Goal: Task Accomplishment & Management: Complete application form

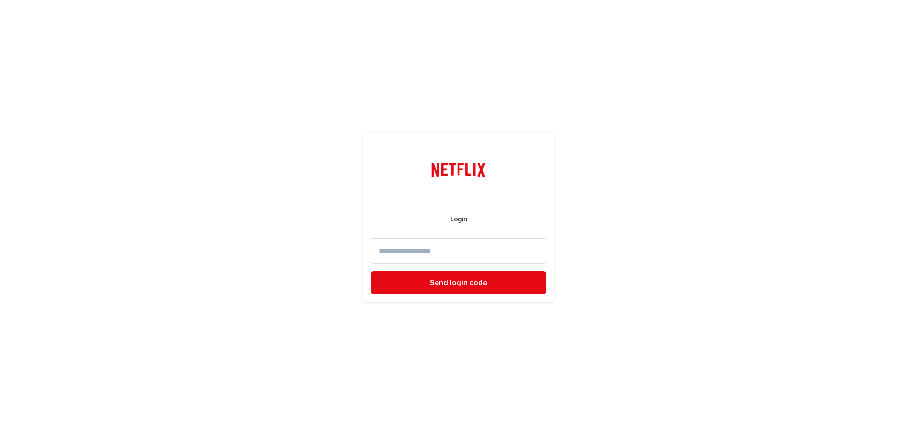
click at [452, 254] on input at bounding box center [458, 250] width 176 height 25
click at [460, 255] on input at bounding box center [458, 250] width 176 height 25
type input "**********"
click at [370, 271] on button "Send login code" at bounding box center [458, 282] width 176 height 23
click at [441, 247] on input at bounding box center [458, 250] width 176 height 25
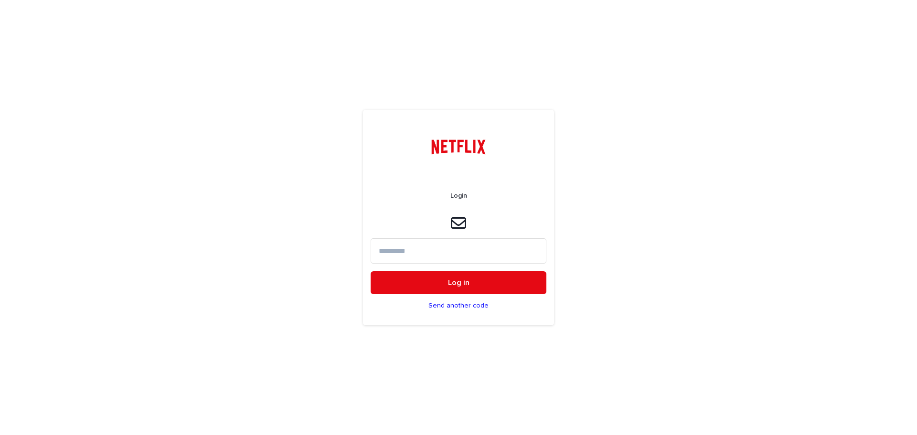
drag, startPoint x: 474, startPoint y: 247, endPoint x: 474, endPoint y: 243, distance: 4.8
click at [474, 247] on input at bounding box center [458, 250] width 176 height 25
type input "******"
click at [370, 271] on button "Log in" at bounding box center [458, 282] width 176 height 23
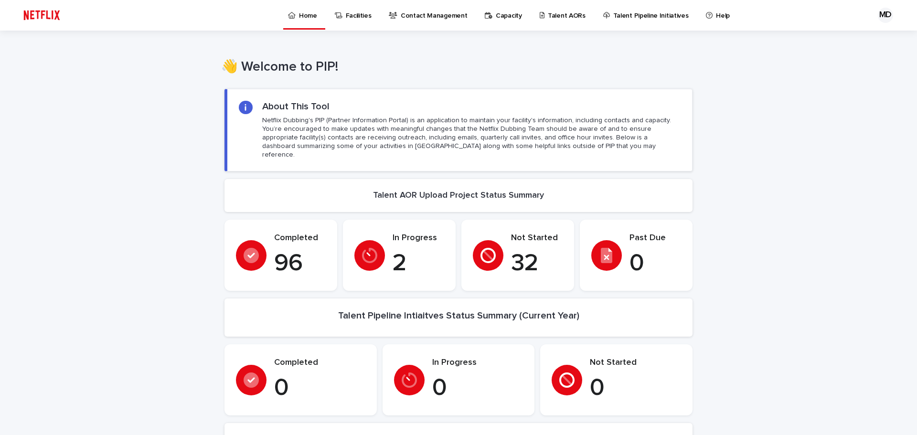
click at [551, 18] on p "Talent AORs" at bounding box center [567, 10] width 38 height 20
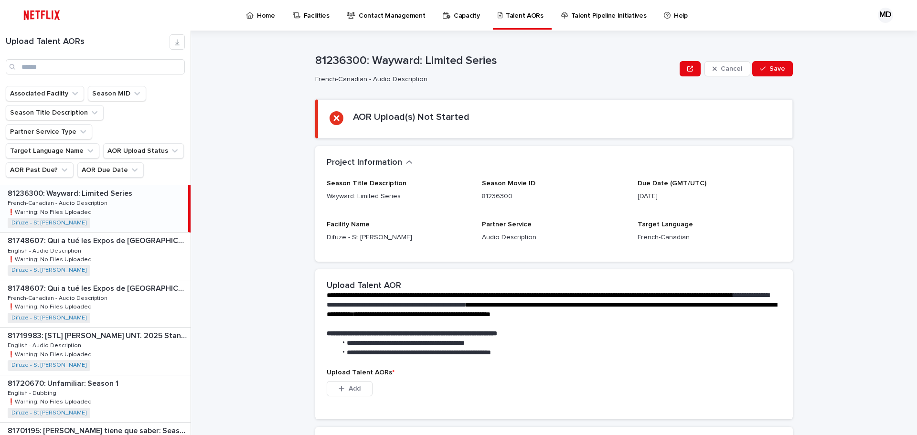
click at [131, 193] on div "81236300: Wayward: Limited Series 81236300: Wayward: Limited Series French-Cana…" at bounding box center [94, 208] width 188 height 47
click at [110, 233] on p "81458416: Glass Onion: A Knives Out Mystery" at bounding box center [88, 238] width 160 height 11
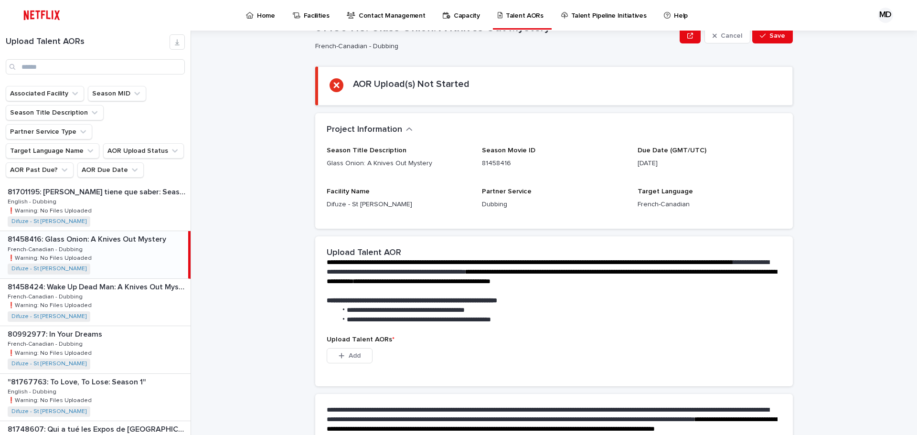
scroll to position [137, 0]
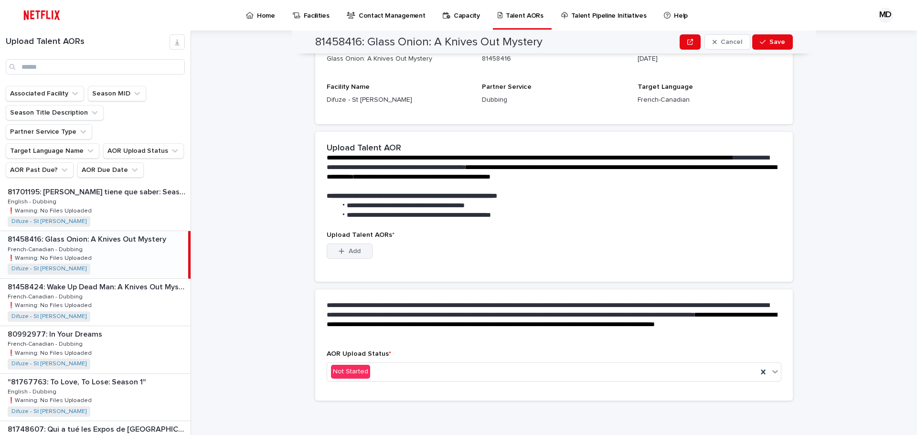
click at [363, 252] on button "Add" at bounding box center [350, 250] width 46 height 15
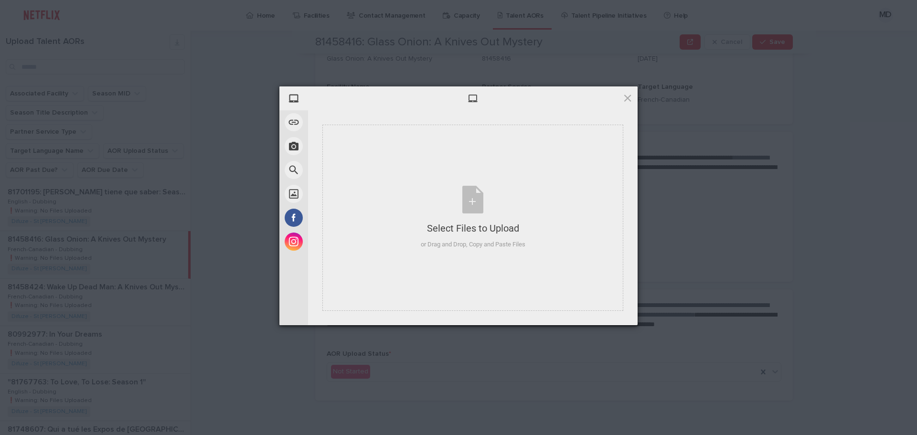
click at [628, 99] on span at bounding box center [627, 98] width 11 height 11
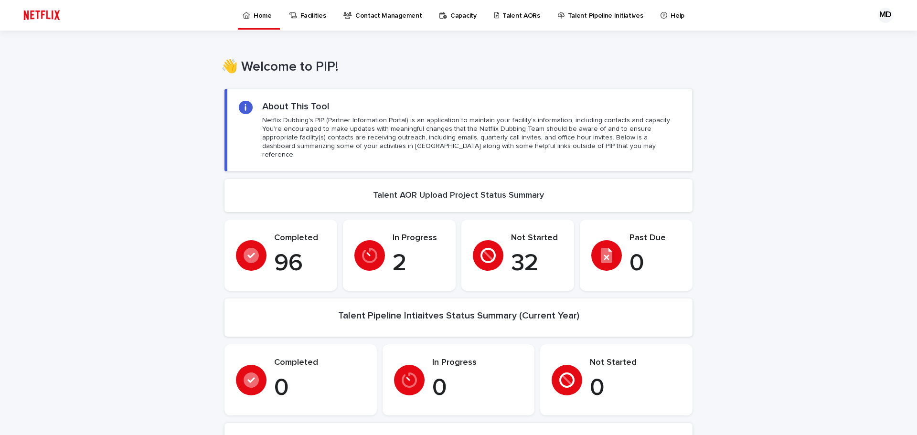
click at [502, 14] on p "Talent AORs" at bounding box center [521, 10] width 38 height 20
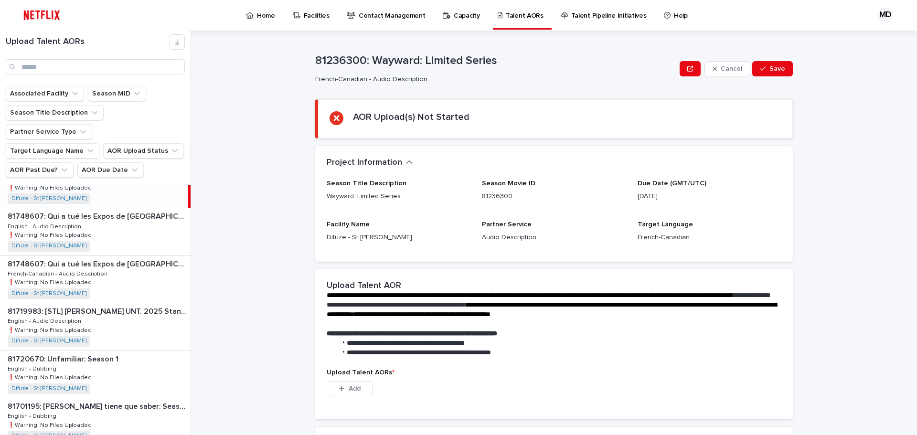
scroll to position [48, 0]
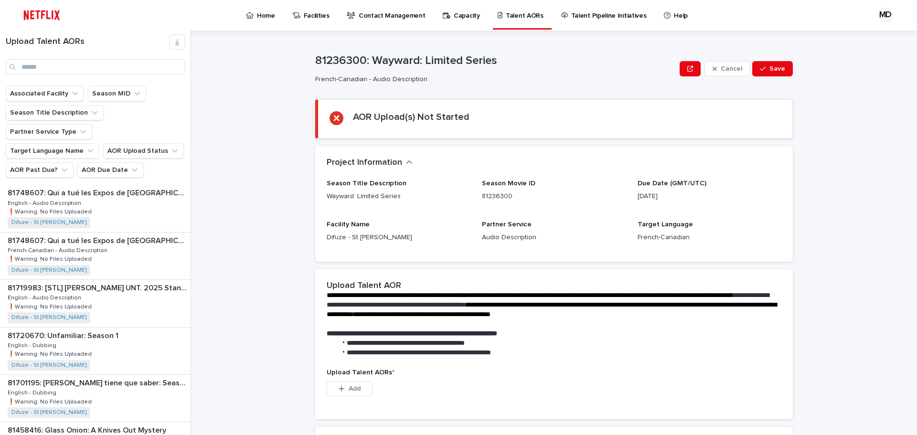
click at [521, 14] on p "Talent AORs" at bounding box center [525, 10] width 38 height 20
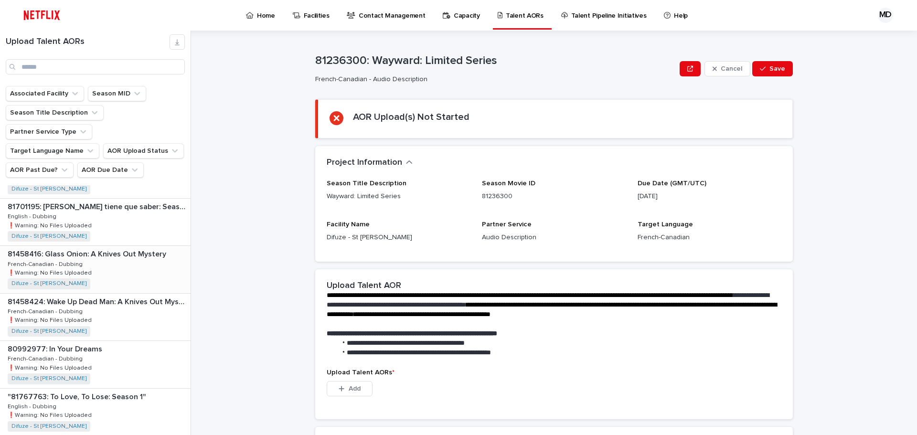
scroll to position [239, 0]
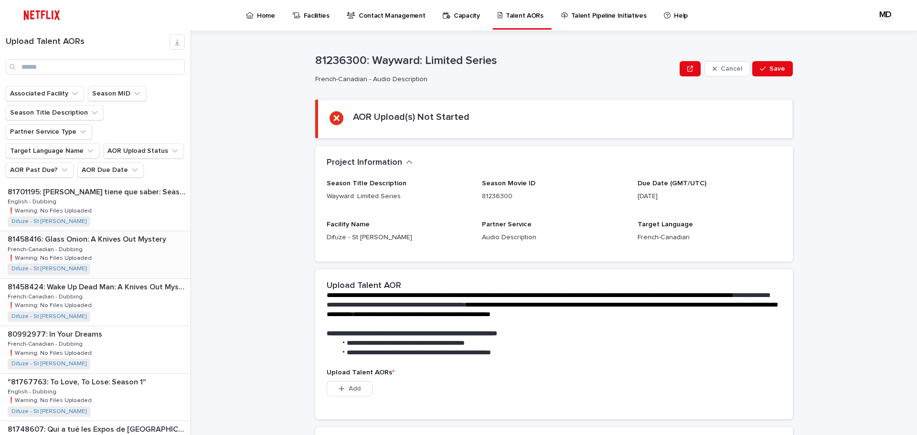
click at [151, 240] on div "81458416: Glass Onion: A Knives Out Mystery 81458416: Glass Onion: A Knives Out…" at bounding box center [95, 254] width 190 height 47
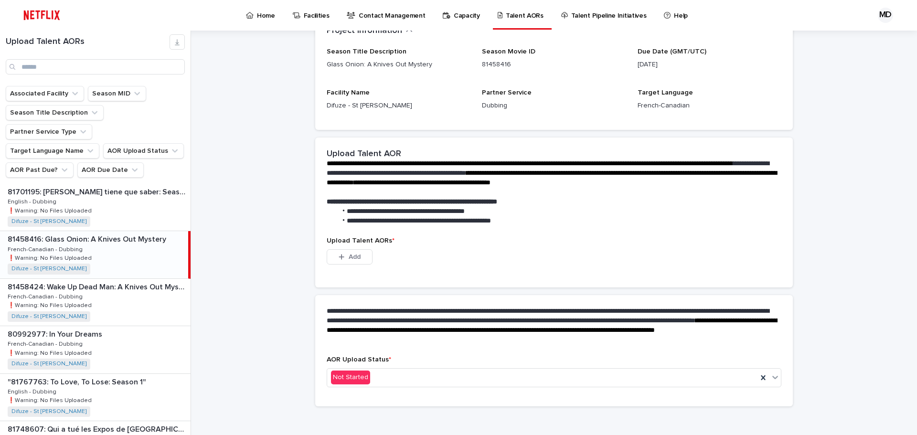
scroll to position [137, 0]
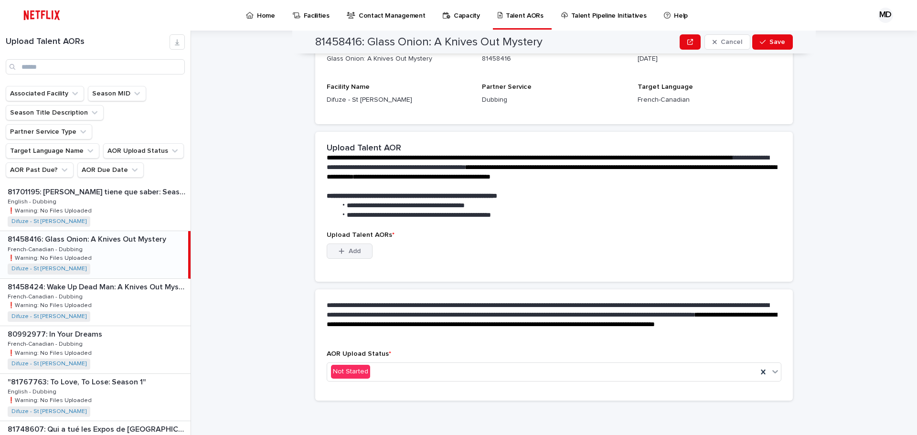
click at [343, 252] on div "button" at bounding box center [343, 251] width 10 height 7
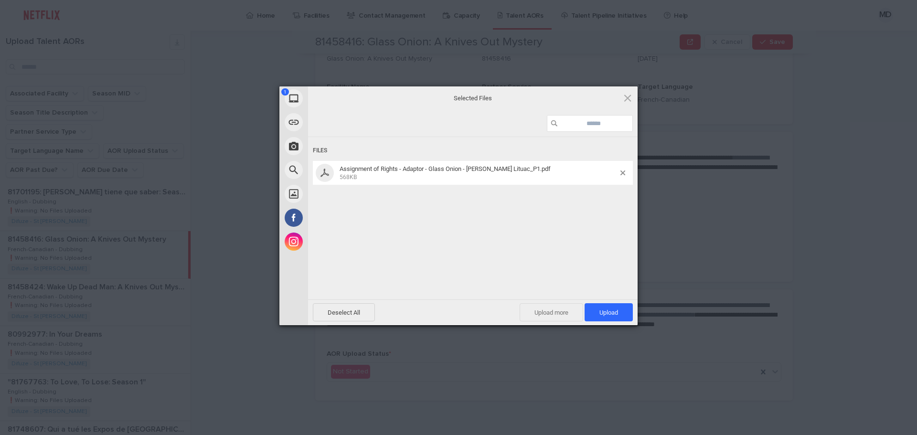
click at [546, 313] on span "Upload more" at bounding box center [550, 312] width 63 height 18
click at [515, 310] on span "Upload more" at bounding box center [540, 312] width 63 height 18
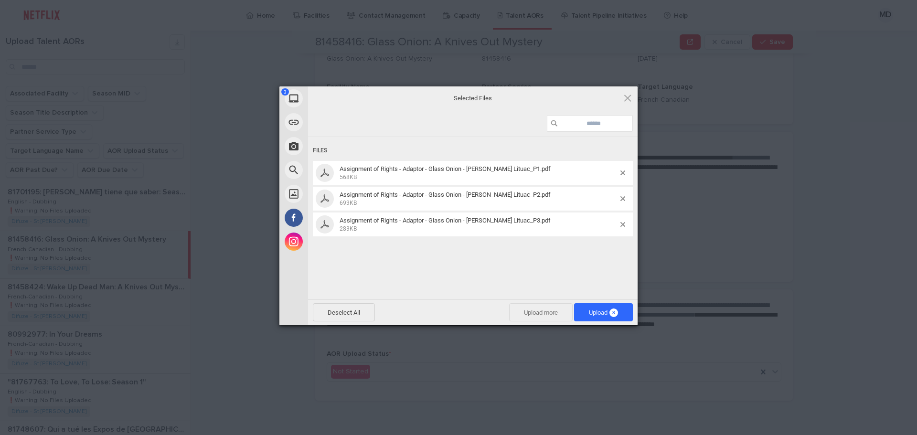
click at [551, 312] on span "Upload more" at bounding box center [540, 312] width 63 height 18
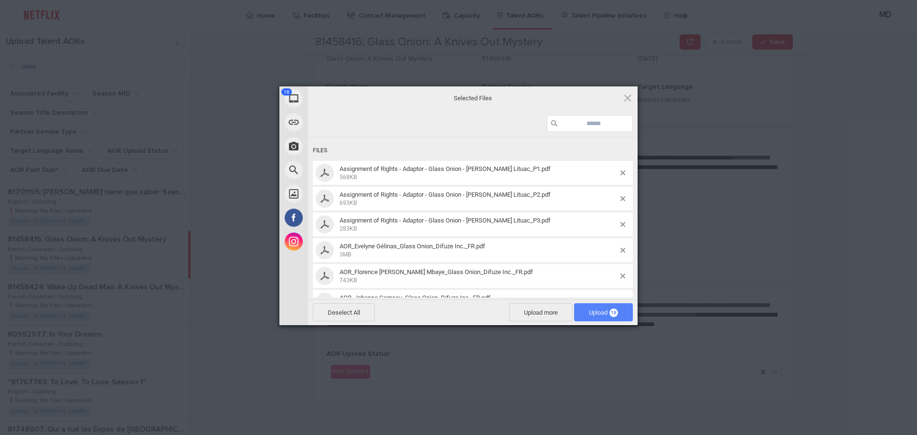
click at [599, 311] on span "Upload 18" at bounding box center [603, 312] width 29 height 7
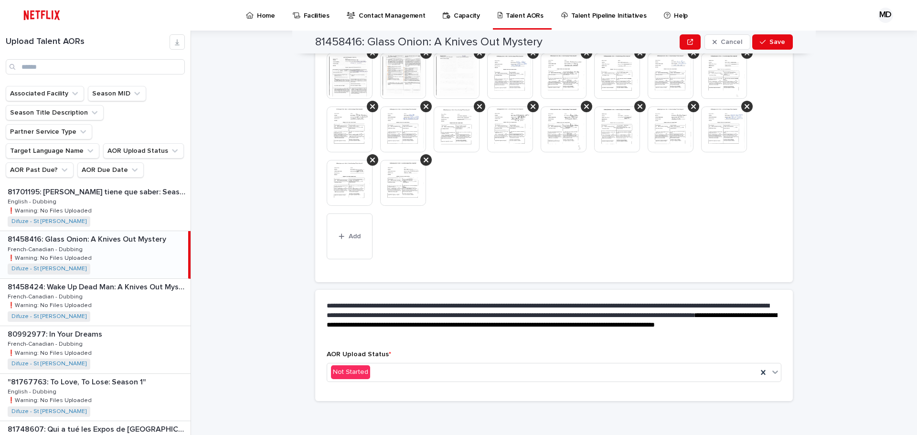
scroll to position [282, 0]
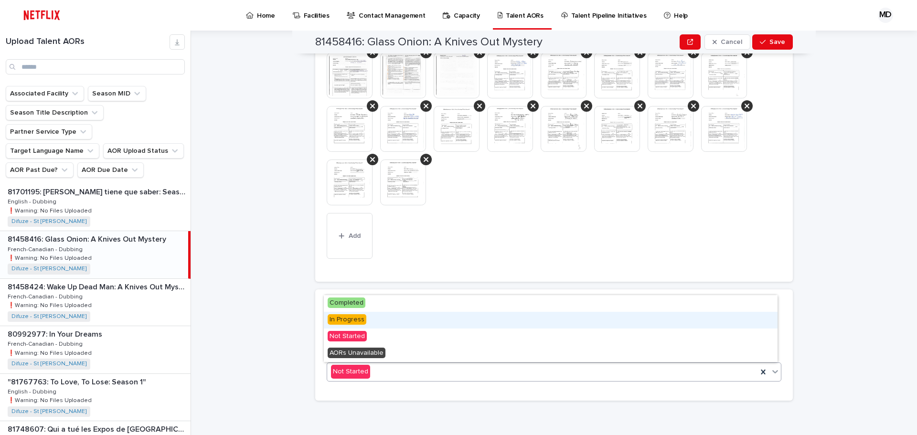
click at [353, 318] on span "In Progress" at bounding box center [346, 319] width 39 height 11
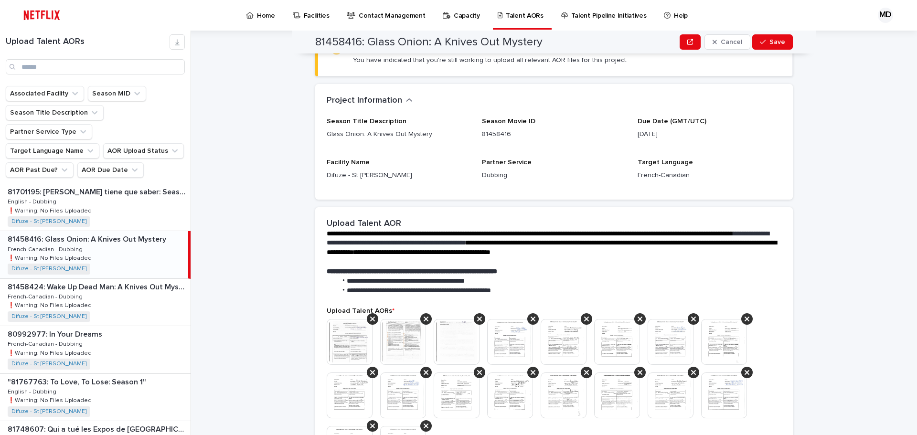
scroll to position [0, 0]
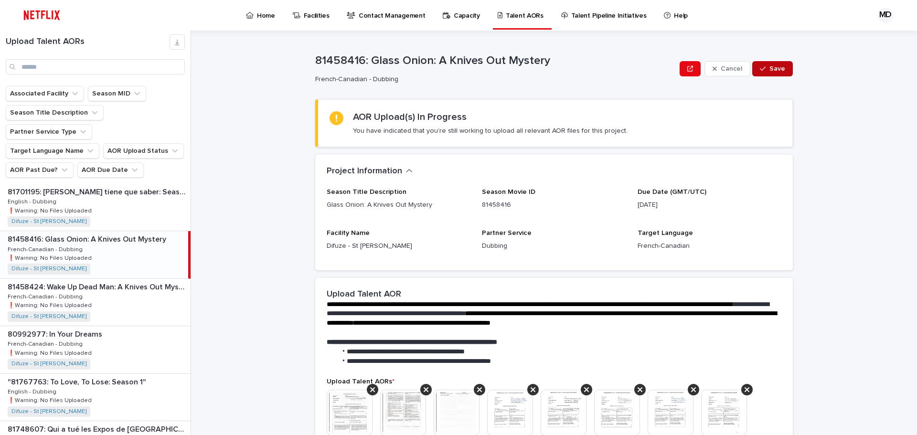
click at [771, 67] on span "Save" at bounding box center [777, 68] width 16 height 7
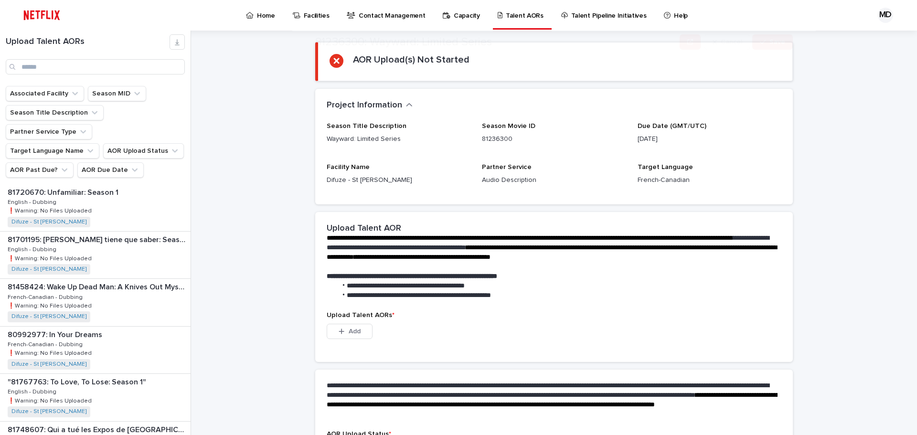
scroll to position [137, 0]
